Goal: Task Accomplishment & Management: Complete application form

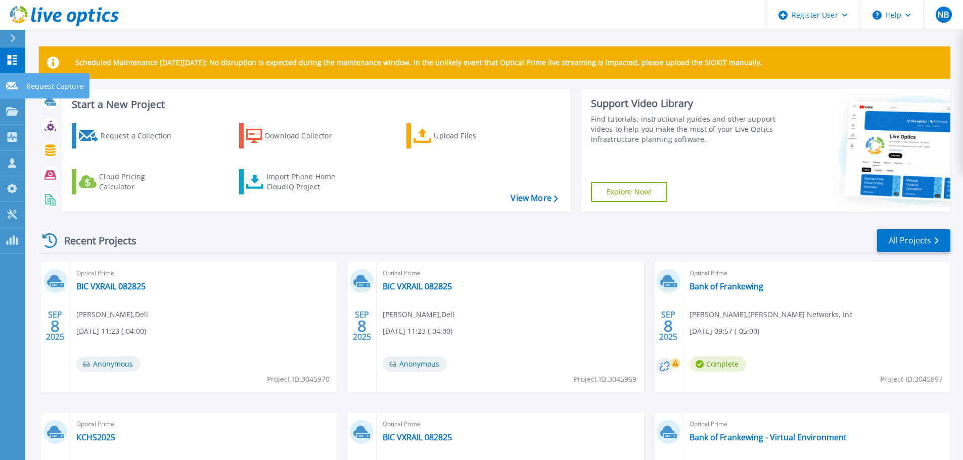
click at [18, 91] on link "Request Capture Request Capture" at bounding box center [12, 86] width 25 height 26
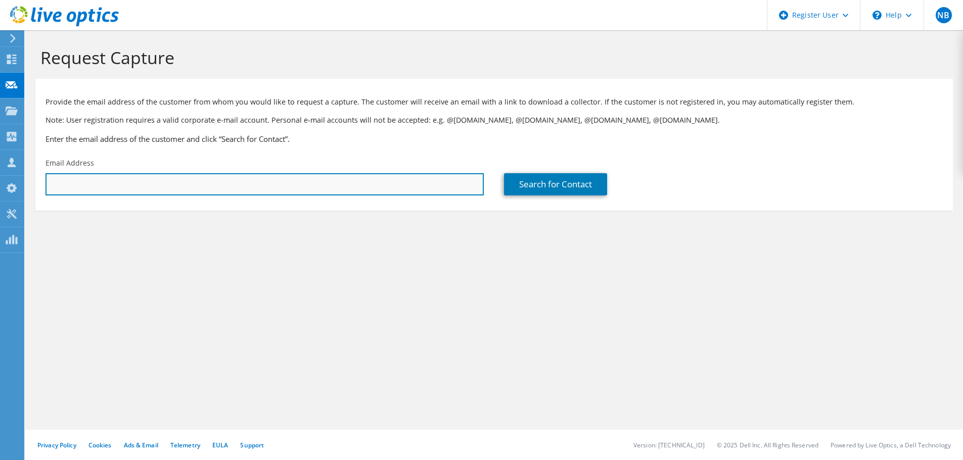
click at [462, 187] on input "text" at bounding box center [264, 184] width 438 height 22
type input "[EMAIL_ADDRESS][DOMAIN_NAME]"
drag, startPoint x: 479, startPoint y: 178, endPoint x: 507, endPoint y: 179, distance: 28.3
click at [480, 178] on input "[EMAIL_ADDRESS][DOMAIN_NAME]" at bounding box center [264, 184] width 438 height 22
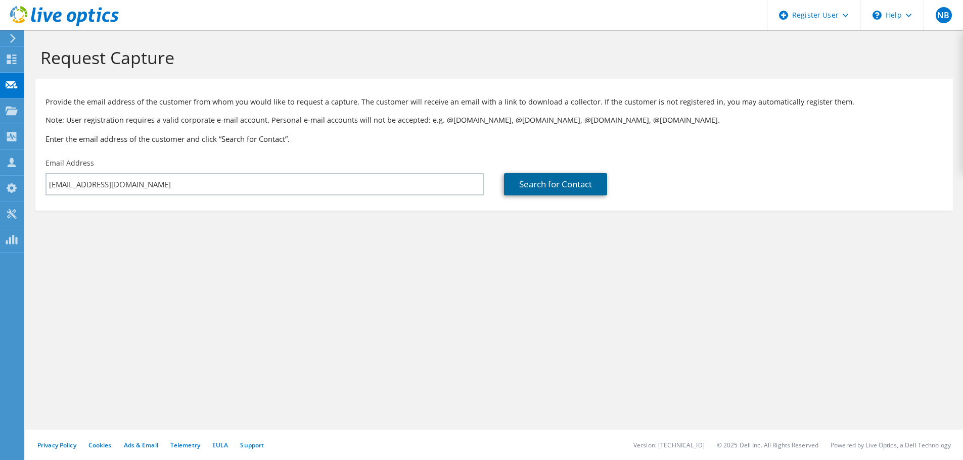
click at [509, 179] on link "Search for Contact" at bounding box center [555, 184] width 103 height 22
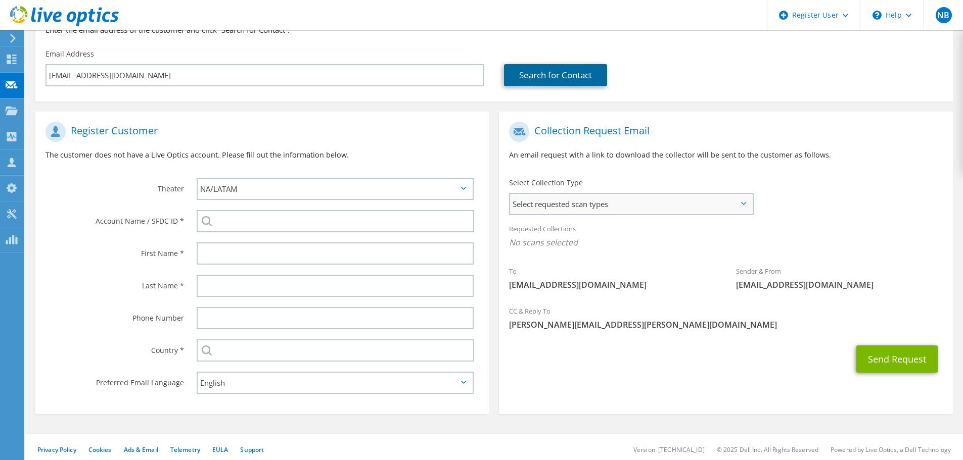
scroll to position [114, 0]
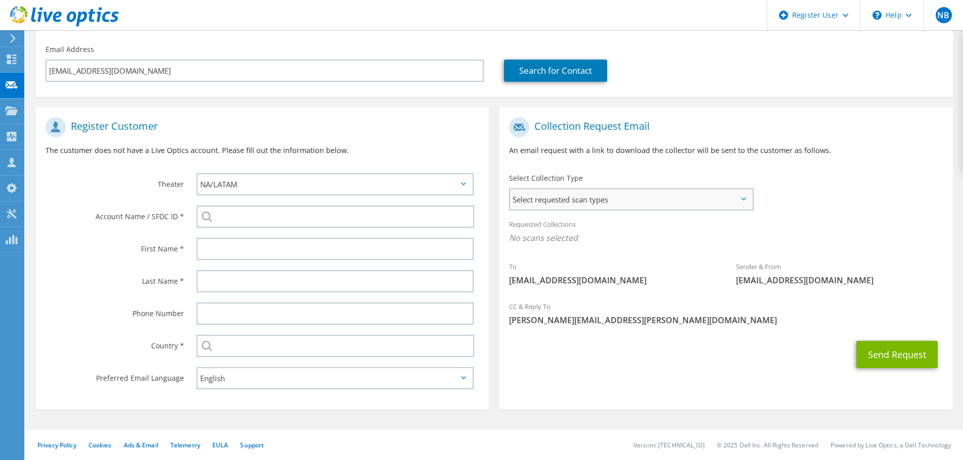
click at [688, 205] on span "Select requested scan types" at bounding box center [631, 200] width 242 height 20
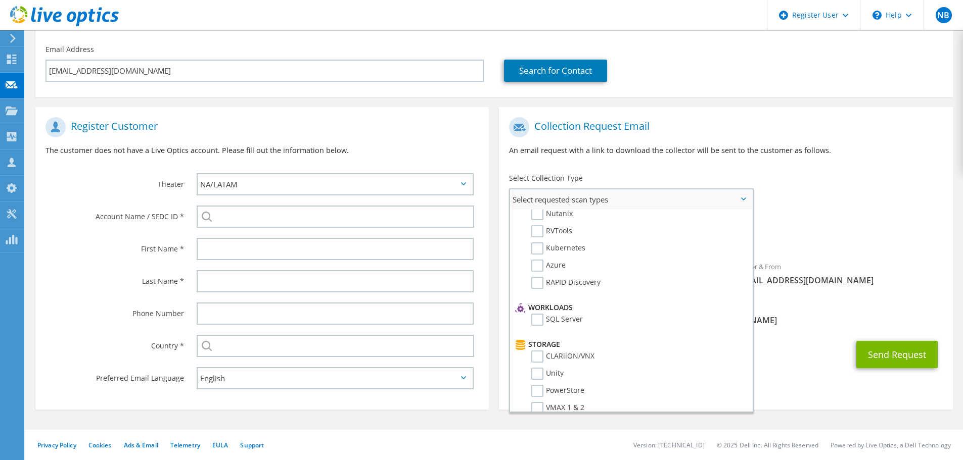
scroll to position [0, 0]
